Goal: Information Seeking & Learning: Understand process/instructions

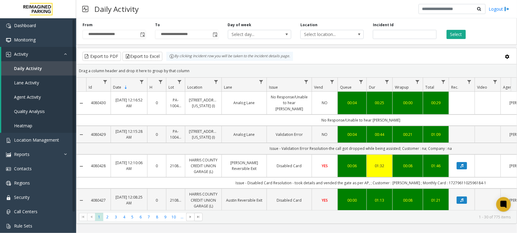
drag, startPoint x: 308, startPoint y: 129, endPoint x: 276, endPoint y: 130, distance: 32.3
click at [276, 130] on td "Validation Error" at bounding box center [288, 134] width 45 height 17
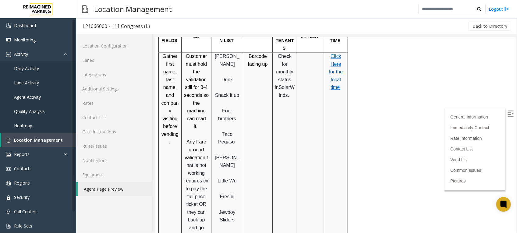
scroll to position [678, 0]
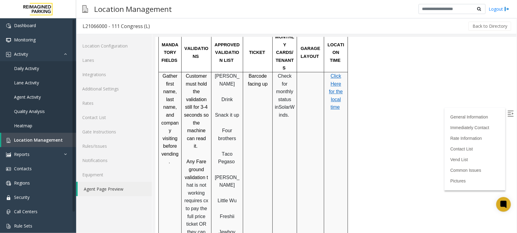
click at [296, 127] on div at bounding box center [296, 236] width 2 height 328
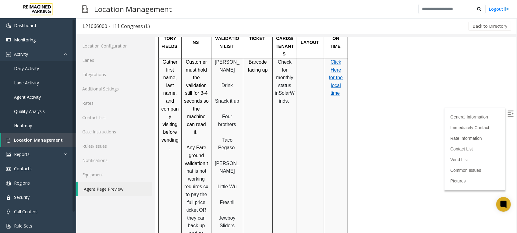
scroll to position [716, 0]
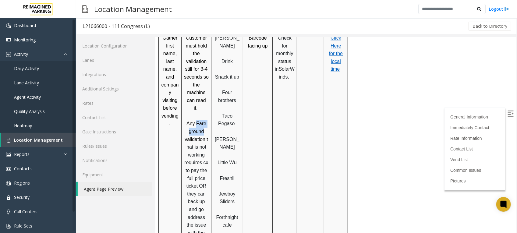
drag, startPoint x: 204, startPoint y: 66, endPoint x: 196, endPoint y: 59, distance: 11.3
drag, startPoint x: 196, startPoint y: 59, endPoint x: 199, endPoint y: 83, distance: 24.6
click at [199, 144] on span "hat is not working requires cx to pay the full price ticket OR they can back up…" at bounding box center [196, 201] width 24 height 114
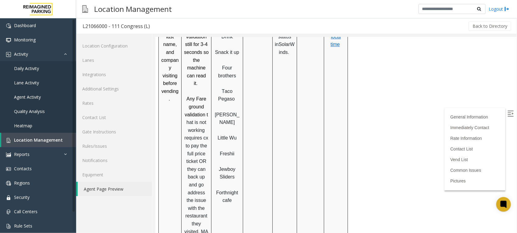
scroll to position [754, 0]
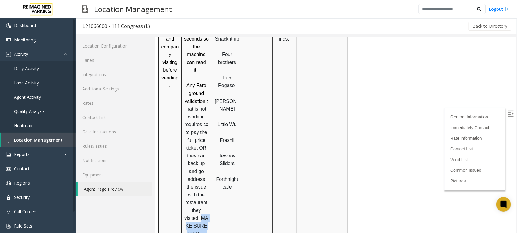
drag, startPoint x: 199, startPoint y: 143, endPoint x: 206, endPoint y: 190, distance: 47.7
click at [206, 190] on p "Any Fare ground validation t hat is not working requires cx to pay the full pri…" at bounding box center [195, 202] width 25 height 242
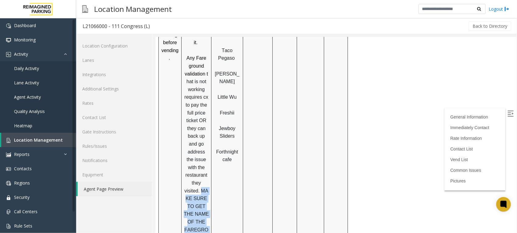
scroll to position [830, 0]
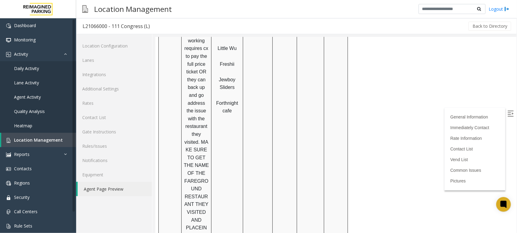
click at [199, 127] on p "Any Fare ground validation t hat is not working requires cx to pay the full pri…" at bounding box center [195, 126] width 25 height 242
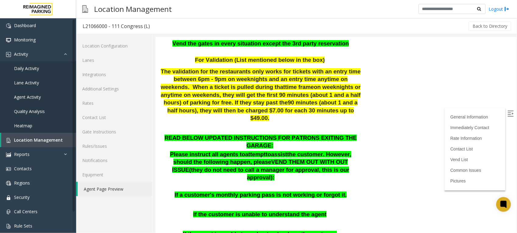
scroll to position [259, 0]
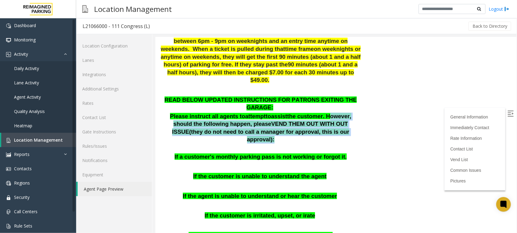
drag, startPoint x: 306, startPoint y: 101, endPoint x: 331, endPoint y: 123, distance: 33.5
click at [331, 123] on div "Please instruct all agents to attempt to assist the customer. However, should t…" at bounding box center [260, 136] width 201 height 48
drag, startPoint x: 331, startPoint y: 123, endPoint x: 324, endPoint y: 120, distance: 7.5
click at [324, 120] on p "Please instruct all agents to attempt to assist the customer. However, should t…" at bounding box center [260, 127] width 201 height 31
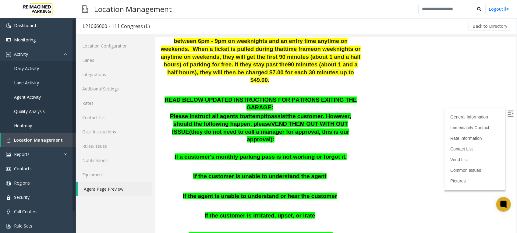
scroll to position [297, 0]
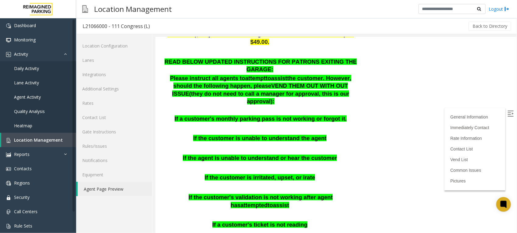
click at [200, 123] on p at bounding box center [260, 127] width 201 height 8
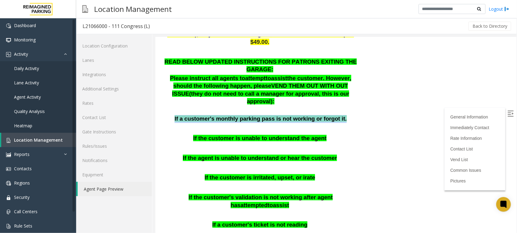
drag, startPoint x: 178, startPoint y: 99, endPoint x: 337, endPoint y: 99, distance: 158.4
click at [337, 115] on p "If a customer's monthly parking pass is not working or forgot it." at bounding box center [260, 119] width 201 height 8
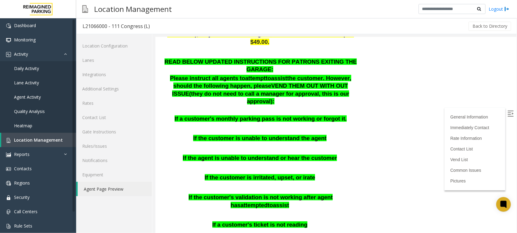
drag, startPoint x: 337, startPoint y: 99, endPoint x: 339, endPoint y: 112, distance: 14.0
click at [339, 112] on div "READ BELOW UPDATED INSTRUCTIONS FOR PATRONS EXITING THE GARAGE: Please instruct…" at bounding box center [260, 167] width 201 height 218
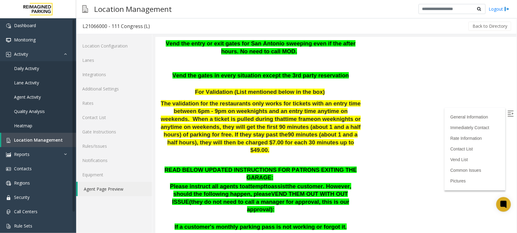
scroll to position [183, 0]
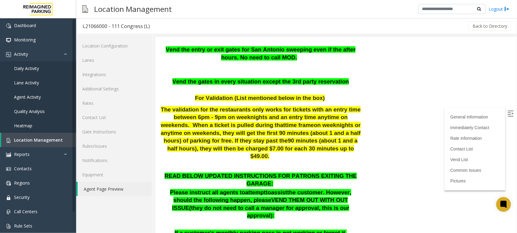
click at [350, 127] on p "The validation for the restaurants only works for tickets with an entry time be…" at bounding box center [260, 133] width 201 height 55
drag, startPoint x: 169, startPoint y: 128, endPoint x: 261, endPoint y: 127, distance: 91.4
click at [261, 127] on span "The validation for the restaurants only works for tickets with an entry time be…" at bounding box center [260, 132] width 200 height 53
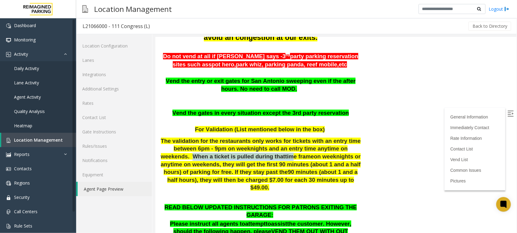
scroll to position [152, 0]
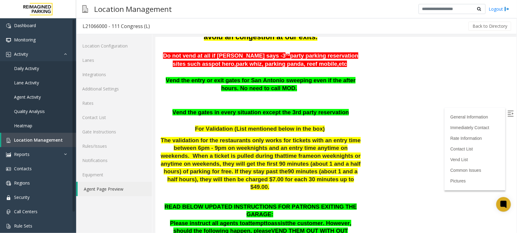
click at [264, 147] on span "The validation for the restaurants only works for tickets with an entry time be…" at bounding box center [260, 148] width 200 height 22
click at [285, 157] on span "time frame" at bounding box center [299, 155] width 29 height 6
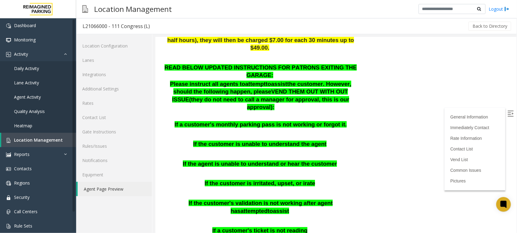
scroll to position [305, 0]
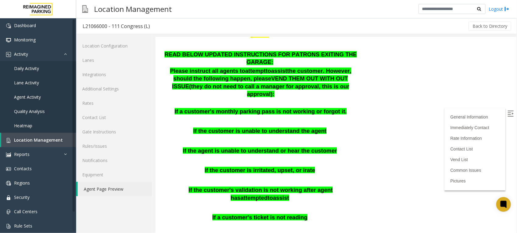
click at [349, 203] on p at bounding box center [260, 207] width 201 height 8
click at [248, 186] on span "If the customer's validation is not working after agent has" at bounding box center [260, 193] width 144 height 14
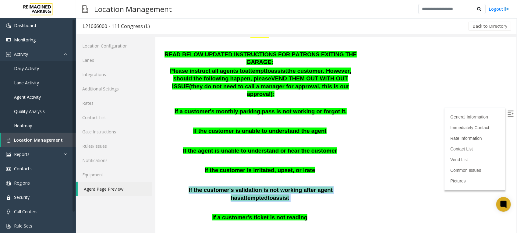
drag, startPoint x: 354, startPoint y: 171, endPoint x: 164, endPoint y: 170, distance: 189.1
click at [164, 186] on p "If the customer's validation is not working after agent has attempted to assist" at bounding box center [260, 194] width 201 height 16
drag, startPoint x: 164, startPoint y: 170, endPoint x: 222, endPoint y: 173, distance: 57.9
click at [222, 186] on span "If the customer's validation is not working after agent has" at bounding box center [260, 193] width 144 height 14
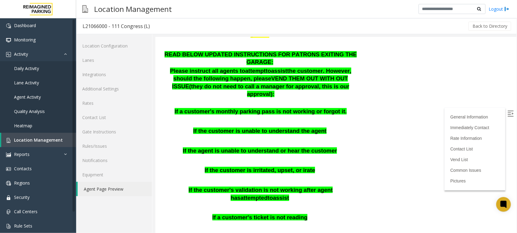
click at [344, 203] on p at bounding box center [260, 207] width 201 height 8
click at [351, 186] on p "If the customer's validation is not working after agent has attempted to assist" at bounding box center [260, 194] width 201 height 16
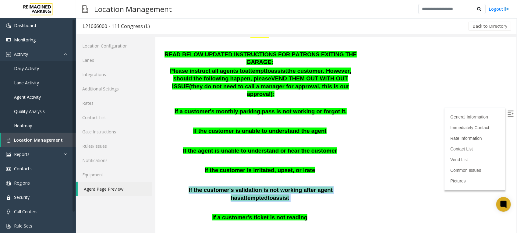
drag, startPoint x: 355, startPoint y: 170, endPoint x: 166, endPoint y: 171, distance: 188.8
click at [166, 186] on p "If the customer's validation is not working after agent has attempted to assist" at bounding box center [260, 194] width 201 height 16
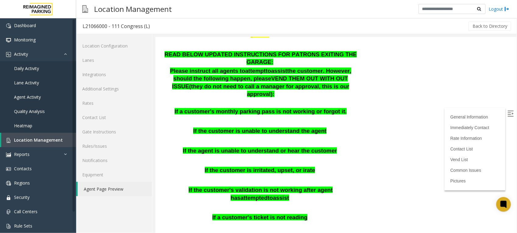
drag, startPoint x: 166, startPoint y: 171, endPoint x: 222, endPoint y: 162, distance: 57.4
click at [222, 175] on p at bounding box center [260, 179] width 201 height 8
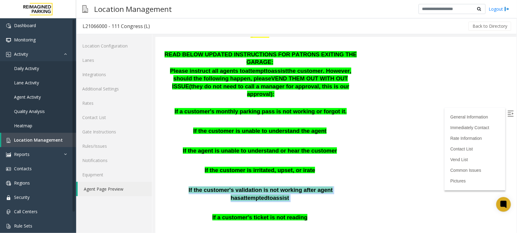
drag, startPoint x: 352, startPoint y: 170, endPoint x: 166, endPoint y: 171, distance: 185.5
click at [166, 186] on p "If the customer's validation is not working after agent has attempted to assist" at bounding box center [260, 194] width 201 height 16
copy p "If the customer's validation is not working after agent has attempted to assist"
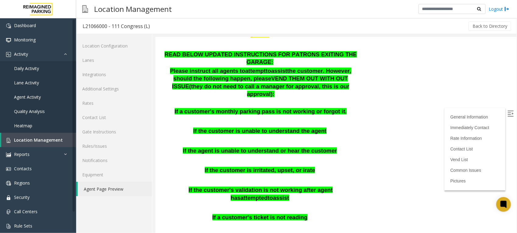
click at [259, 116] on p at bounding box center [260, 120] width 201 height 8
